Goal: Information Seeking & Learning: Learn about a topic

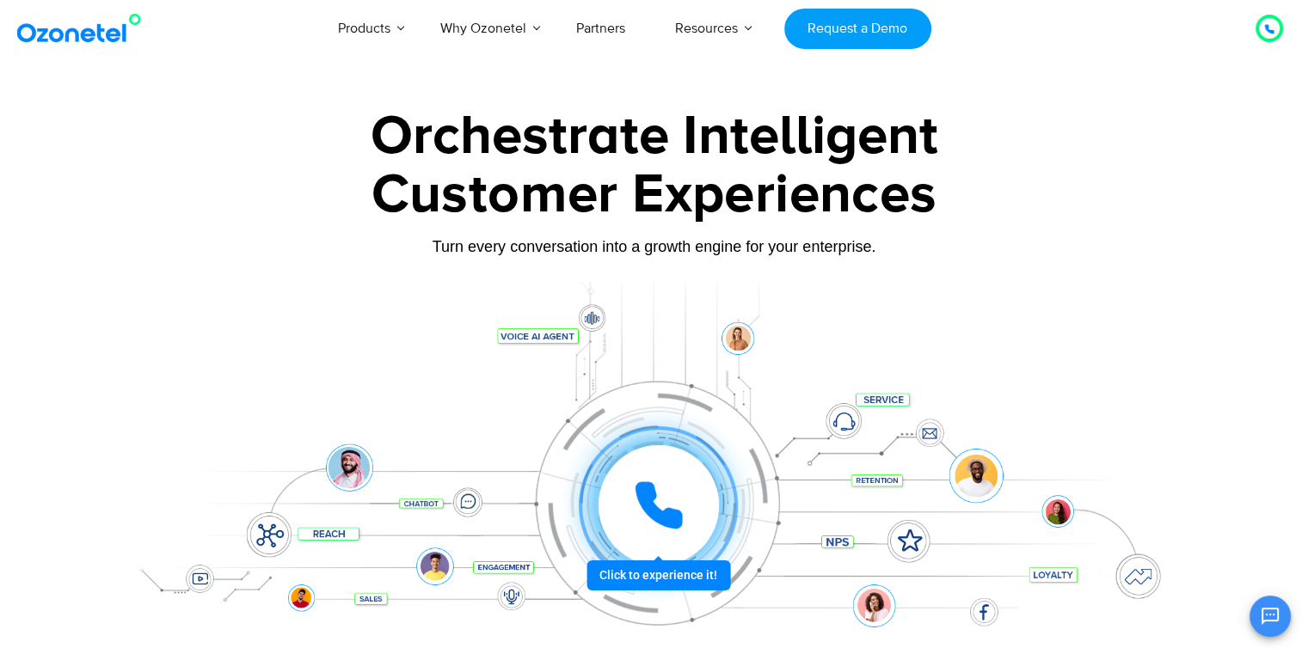
click at [95, 34] on img at bounding box center [82, 28] width 139 height 31
click at [1272, 26] on icon at bounding box center [1269, 29] width 10 height 10
click at [655, 493] on icon at bounding box center [658, 505] width 43 height 43
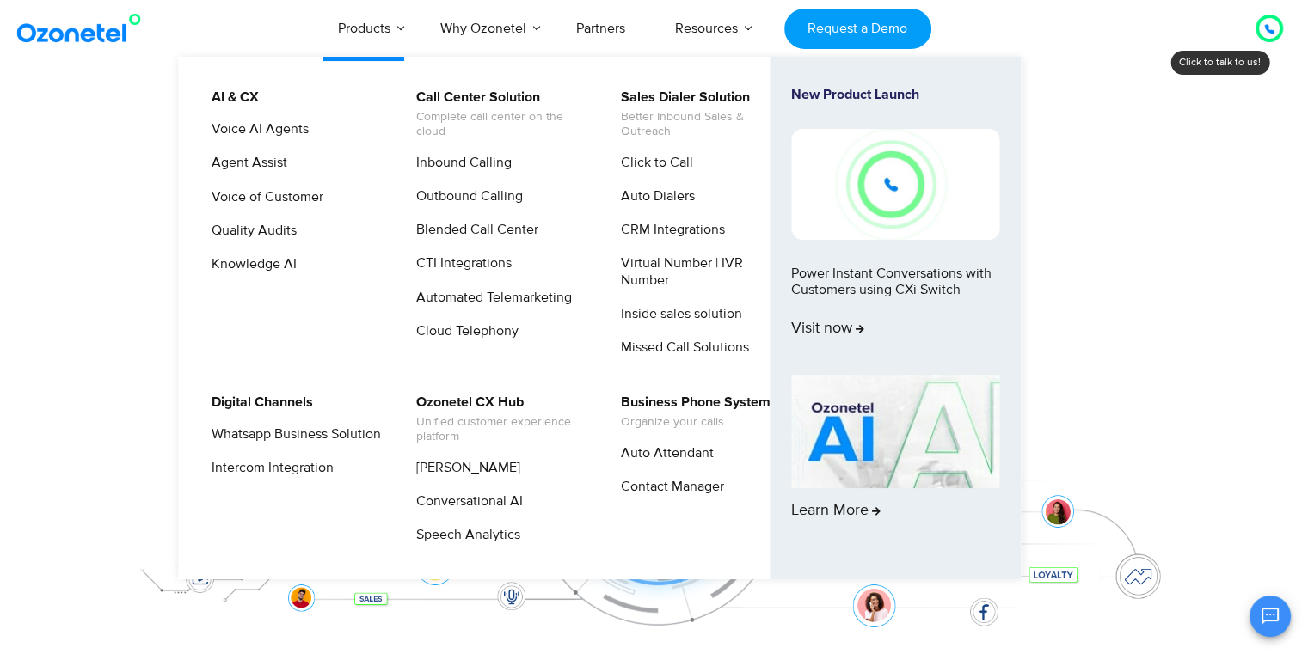
click at [383, 32] on link "Products" at bounding box center [364, 28] width 102 height 57
click at [354, 36] on link "Products" at bounding box center [364, 28] width 102 height 57
click at [663, 169] on link "Click to Call" at bounding box center [653, 162] width 86 height 21
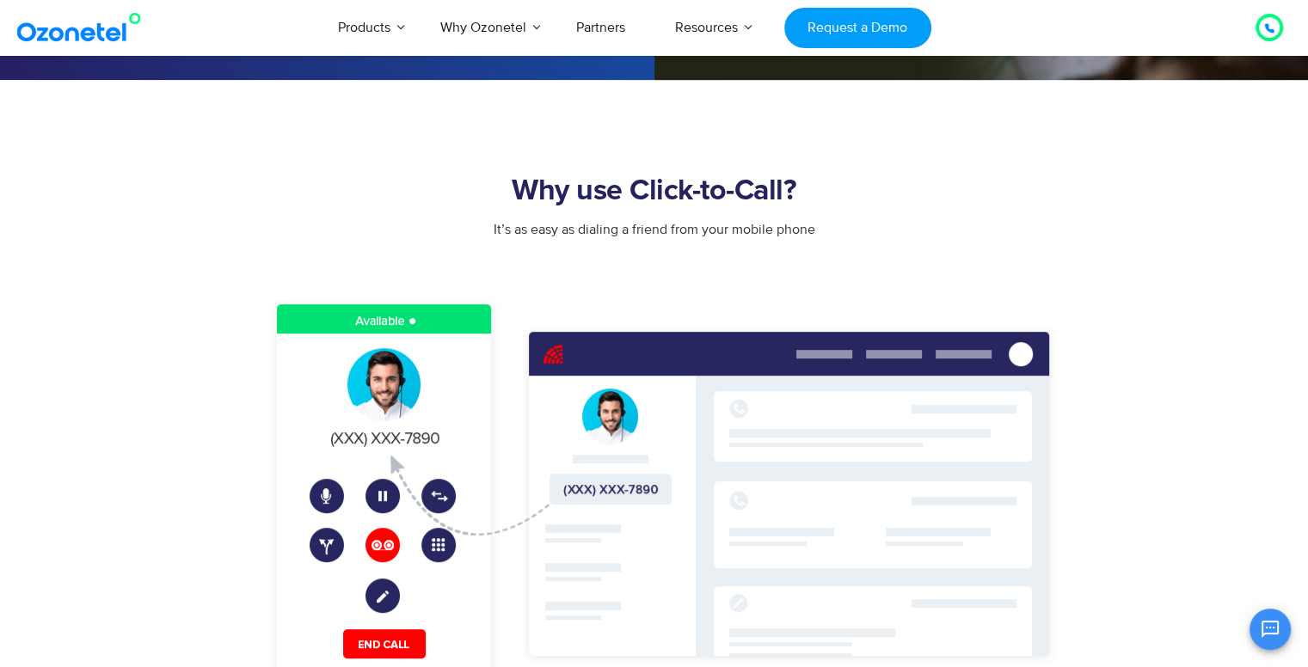
scroll to position [487, 0]
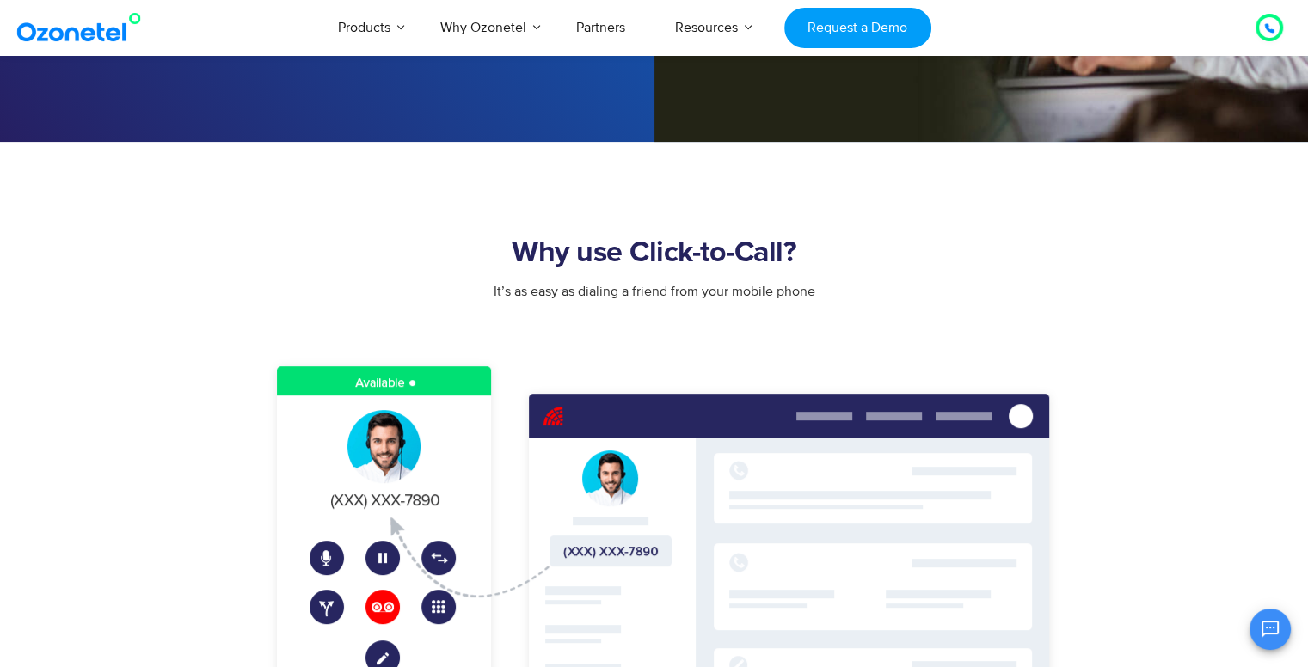
click at [77, 28] on img at bounding box center [82, 27] width 139 height 31
